Goal: Information Seeking & Learning: Learn about a topic

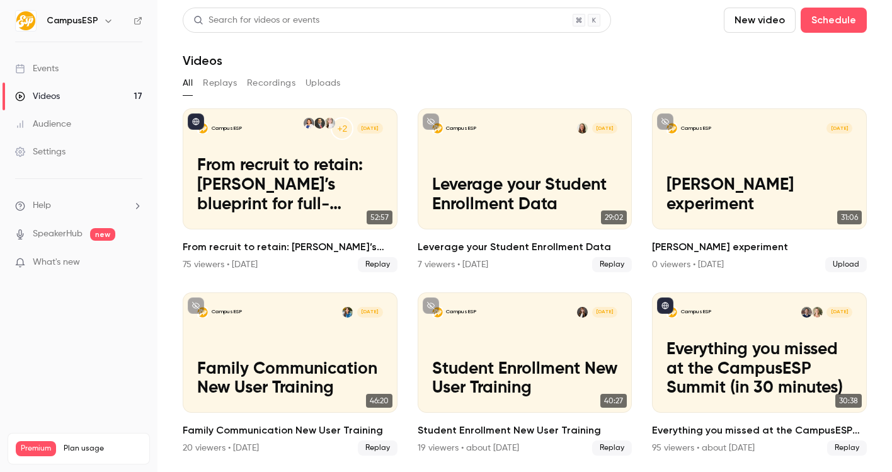
click at [94, 24] on h6 "CampusESP" at bounding box center [73, 20] width 52 height 13
click at [105, 23] on icon "button" at bounding box center [108, 21] width 10 height 10
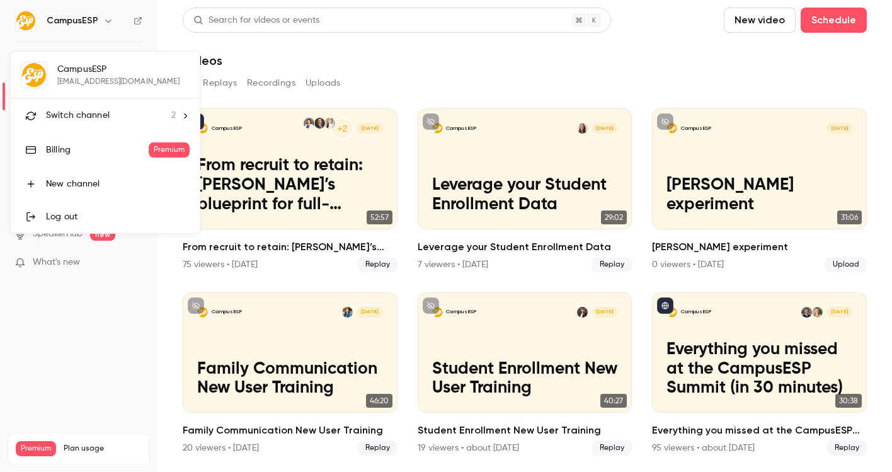
click at [109, 115] on div "Switch channel 2" at bounding box center [111, 115] width 130 height 13
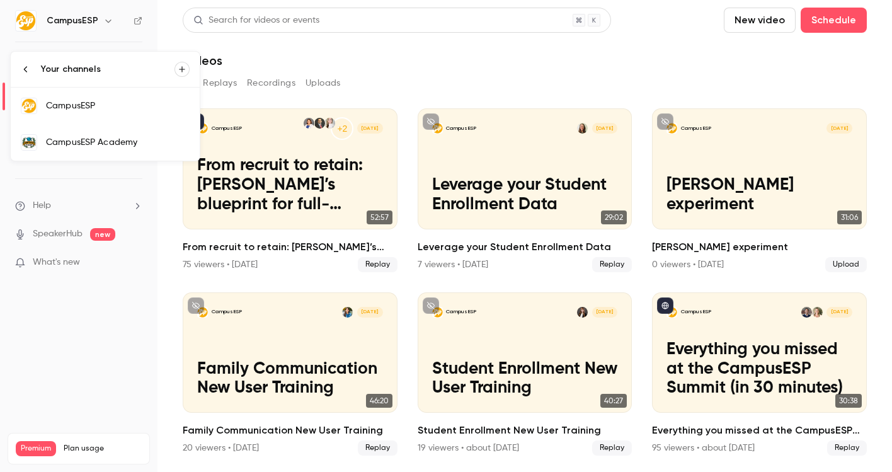
click at [139, 136] on div "CampusESP Academy" at bounding box center [118, 142] width 144 height 13
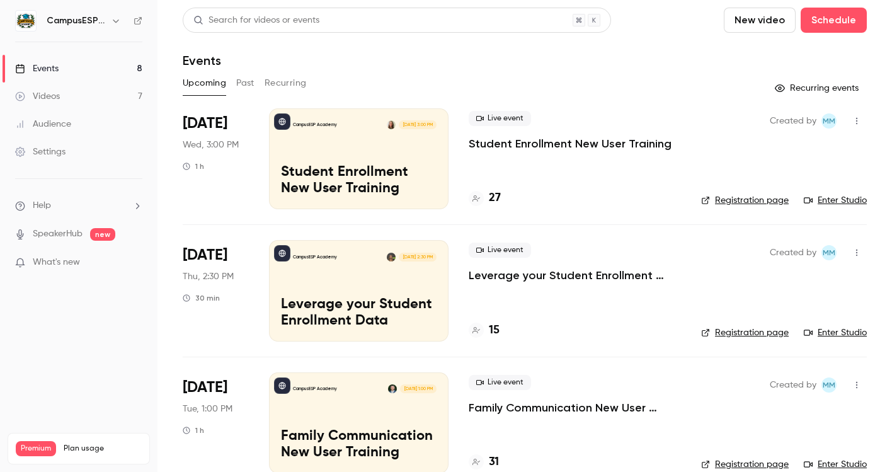
click at [62, 85] on link "Videos 7" at bounding box center [78, 97] width 157 height 28
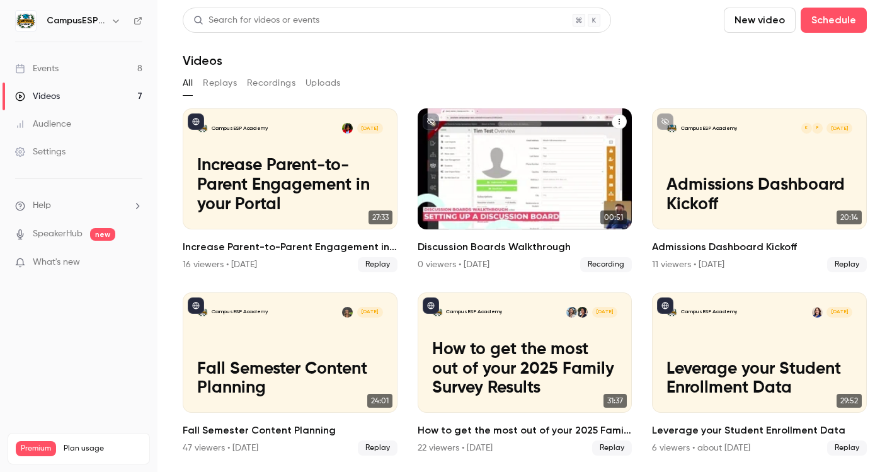
click at [505, 244] on h2 "Discussion Boards Walkthrough" at bounding box center [525, 246] width 215 height 15
click at [619, 125] on icon "Discussion Boards Walkthrough" at bounding box center [619, 122] width 8 height 8
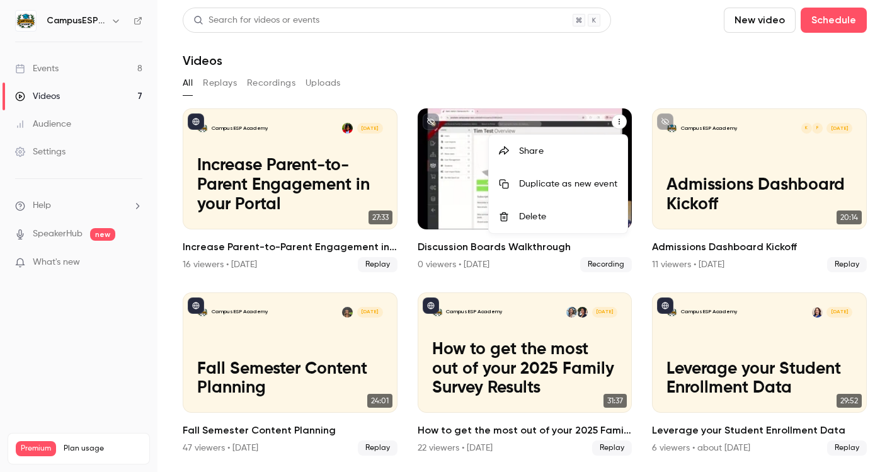
click at [553, 222] on div "Delete" at bounding box center [568, 216] width 98 height 13
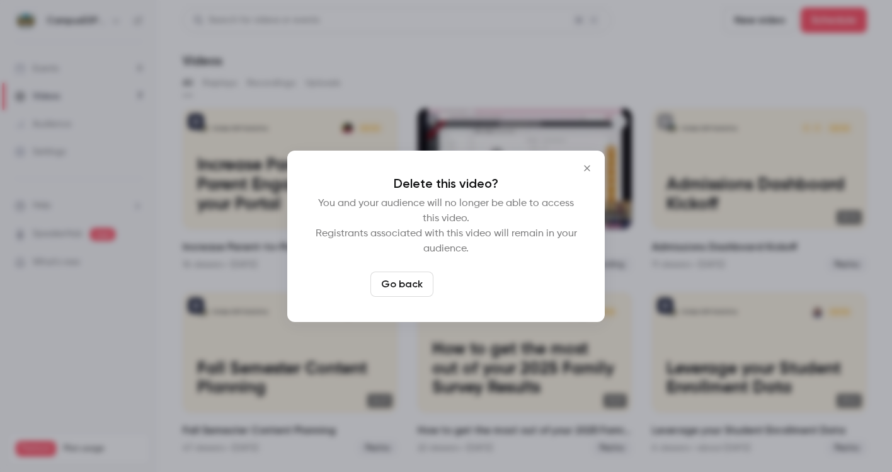
click at [457, 283] on button "Delete video" at bounding box center [480, 283] width 84 height 25
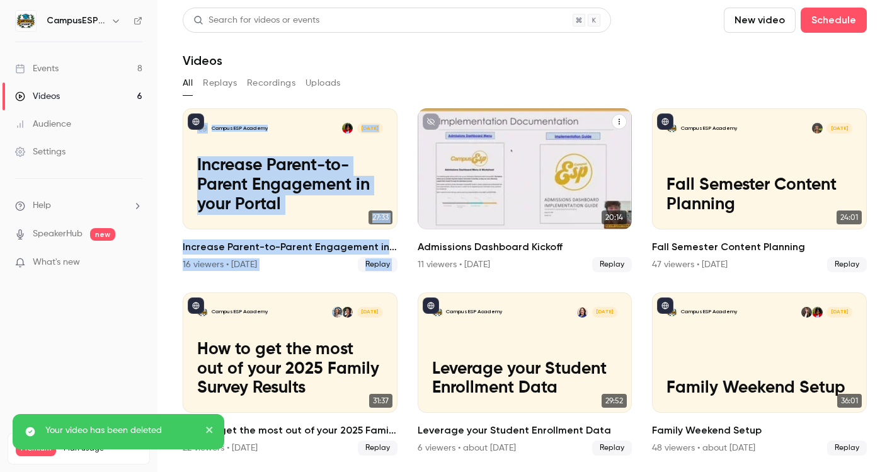
drag, startPoint x: 454, startPoint y: 69, endPoint x: 558, endPoint y: 169, distance: 144.8
click at [558, 169] on section "Search for videos or events New video Schedule Videos All Replays Recordings Up…" at bounding box center [525, 236] width 684 height 457
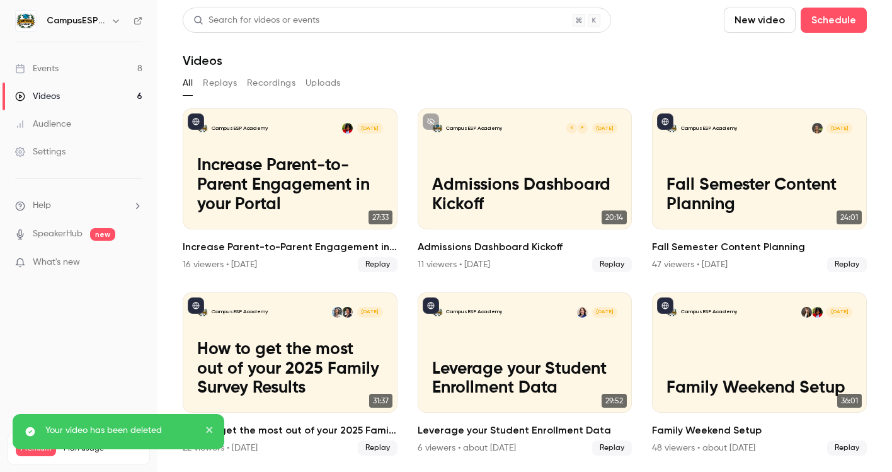
click at [463, 55] on div "Videos" at bounding box center [525, 60] width 684 height 15
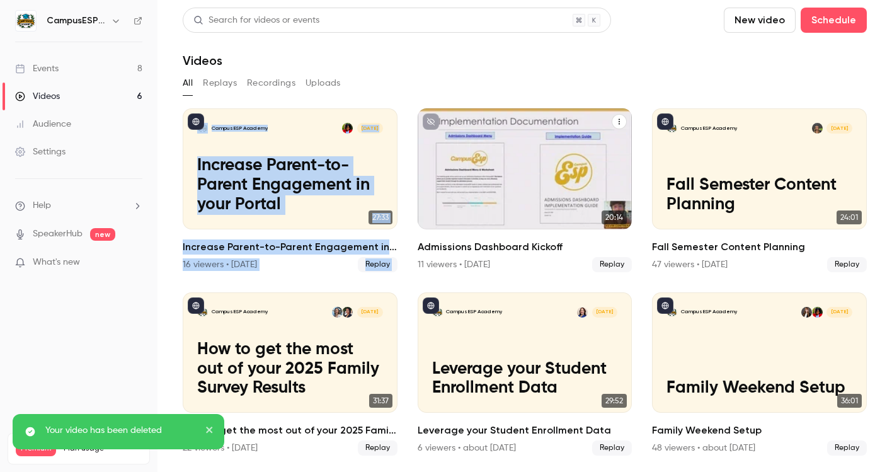
drag, startPoint x: 463, startPoint y: 55, endPoint x: 591, endPoint y: 151, distance: 159.7
click at [591, 151] on section "Search for videos or events New video Schedule Videos All Replays Recordings Up…" at bounding box center [525, 236] width 684 height 457
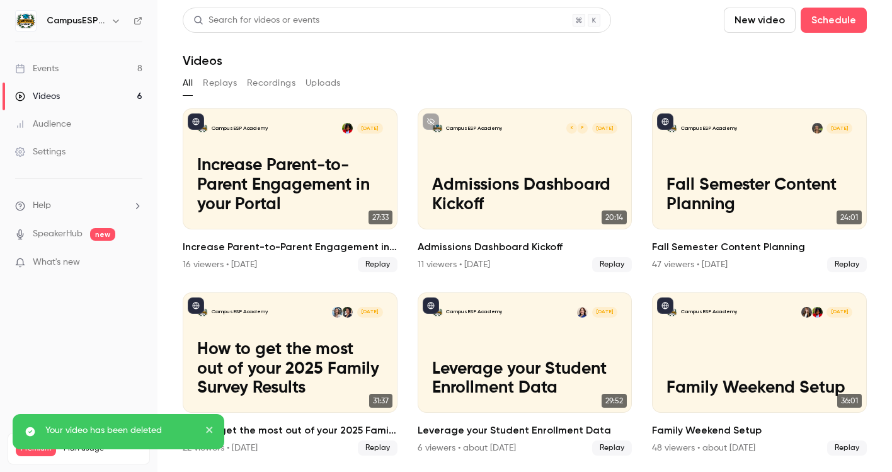
click at [568, 72] on section "Search for videos or events New video Schedule Videos All Replays Recordings Up…" at bounding box center [525, 236] width 684 height 457
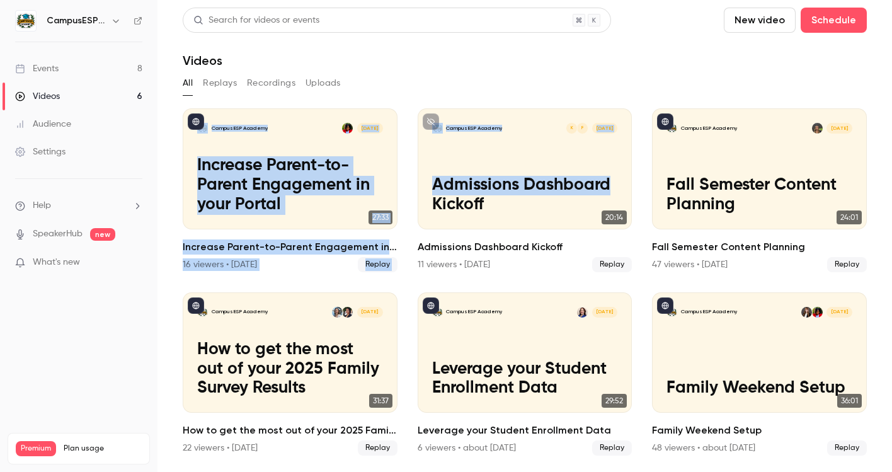
drag, startPoint x: 505, startPoint y: 74, endPoint x: 585, endPoint y: 186, distance: 137.7
click at [585, 186] on section "Search for videos or events New video Schedule Videos All Replays Recordings Up…" at bounding box center [525, 236] width 684 height 457
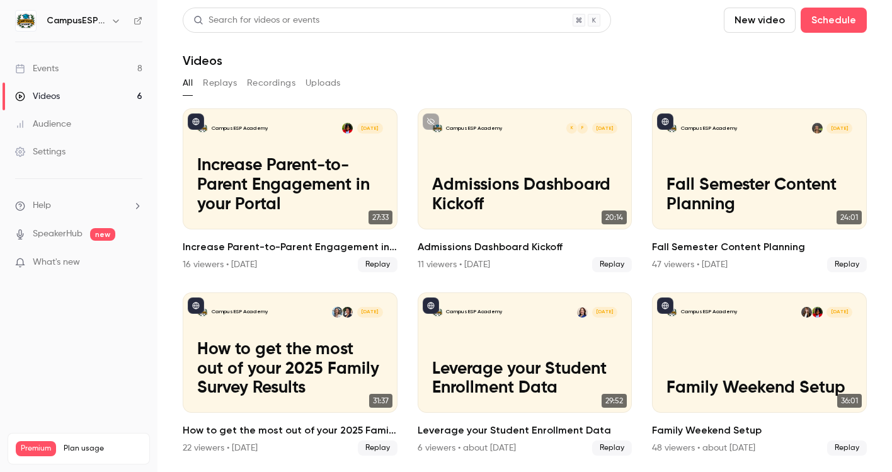
click at [523, 62] on div "Videos" at bounding box center [525, 60] width 684 height 15
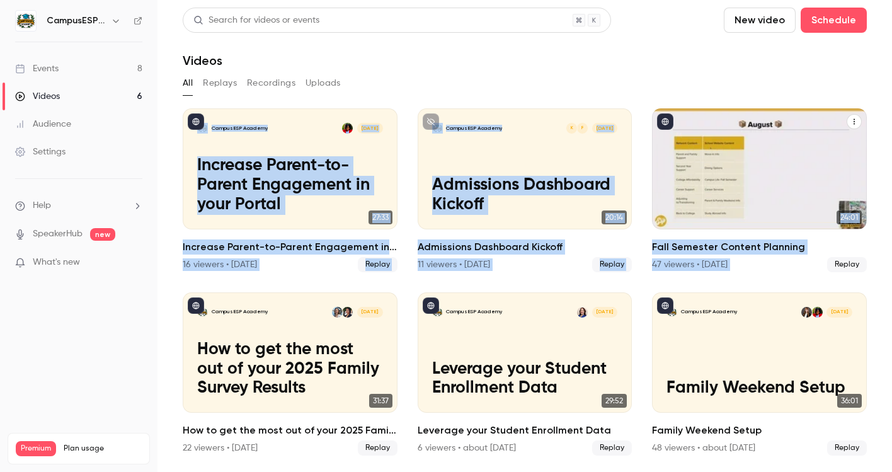
drag, startPoint x: 523, startPoint y: 62, endPoint x: 778, endPoint y: 265, distance: 325.4
click at [778, 265] on section "Search for videos or events New video Schedule Videos All Replays Recordings Up…" at bounding box center [525, 236] width 684 height 457
click at [704, 112] on div "CampusESP Academy [DATE] Fall Semester Content Planning" at bounding box center [759, 168] width 215 height 121
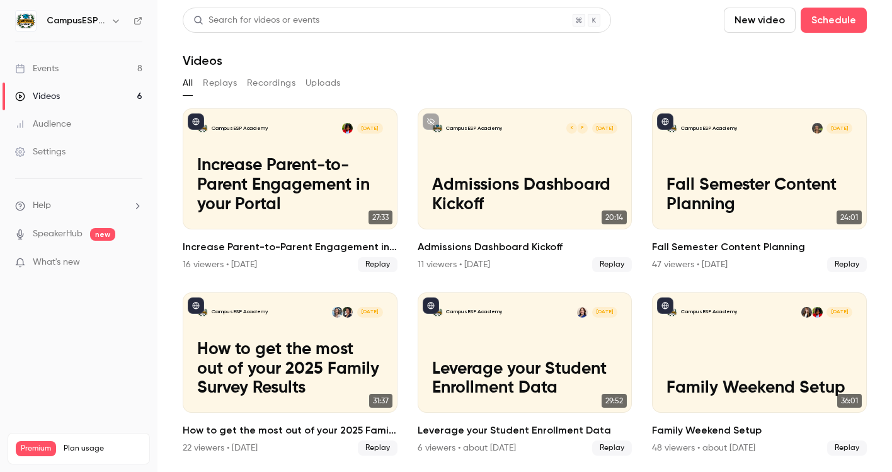
click at [282, 79] on button "Recordings" at bounding box center [271, 83] width 48 height 20
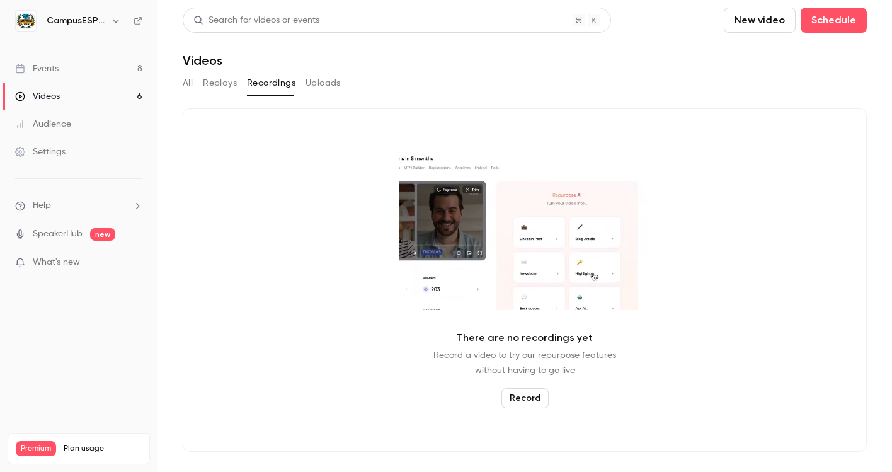
click at [221, 83] on button "Replays" at bounding box center [220, 83] width 34 height 20
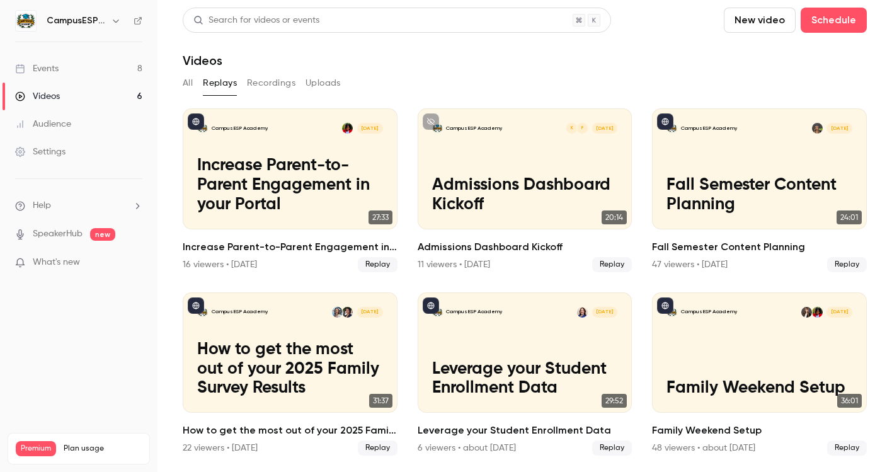
click at [191, 80] on button "All" at bounding box center [188, 83] width 10 height 20
